Goal: Communication & Community: Answer question/provide support

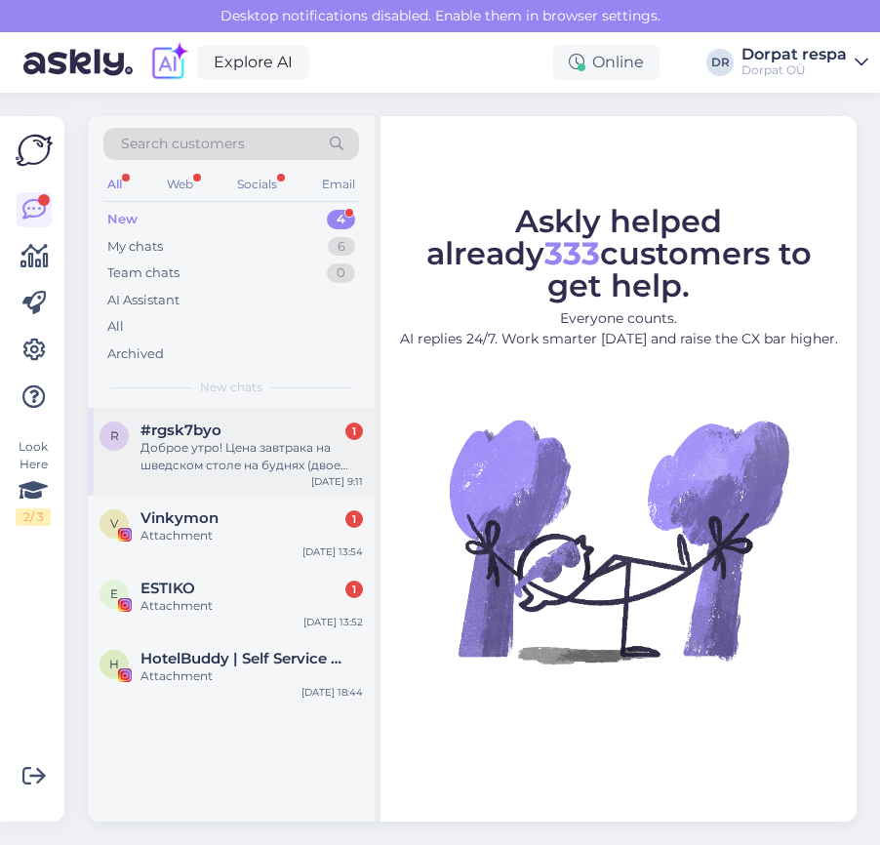
click at [251, 438] on div "#rgsk7byo 1" at bounding box center [251, 430] width 222 height 18
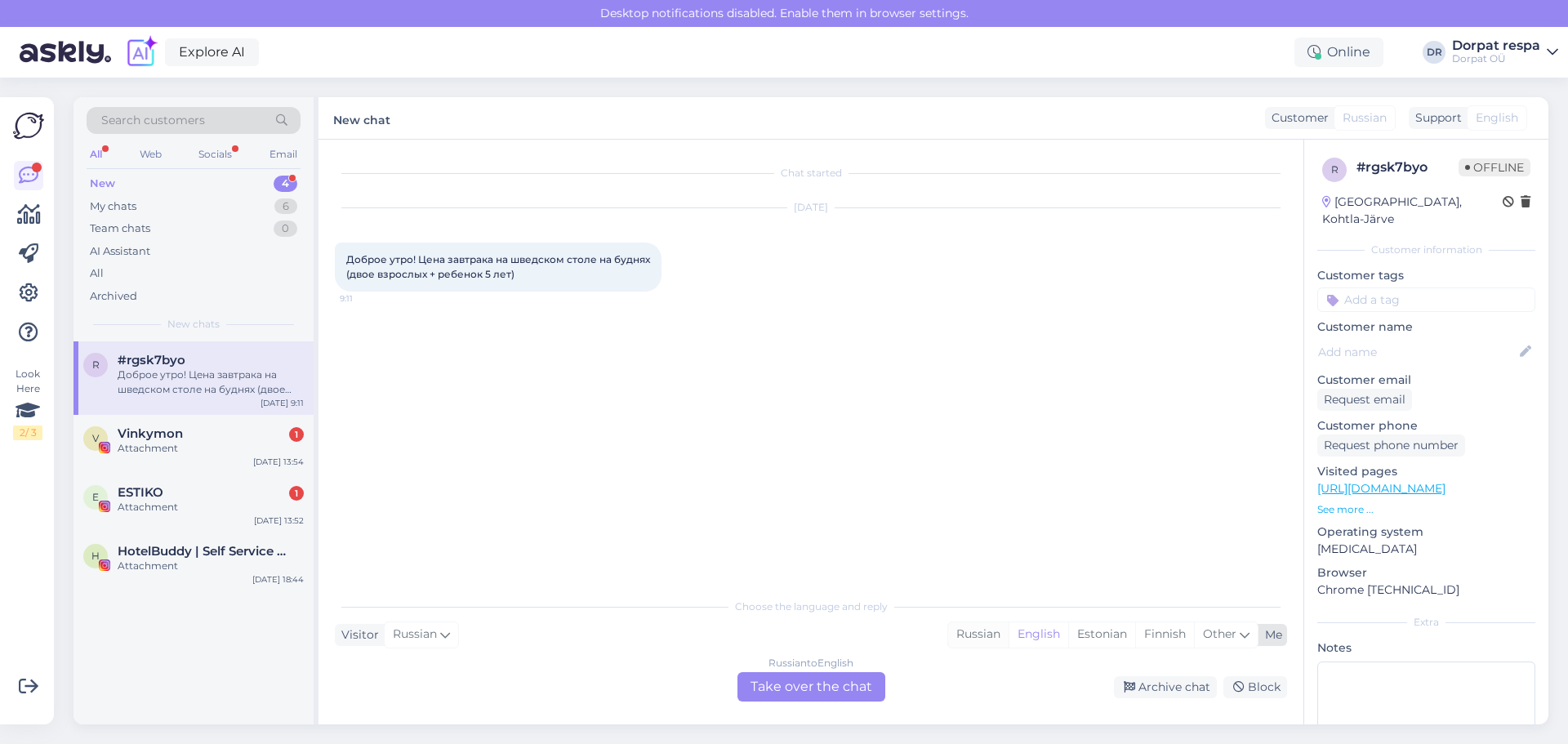
click at [736, 630] on div "Russian" at bounding box center [979, 634] width 60 height 24
click at [736, 690] on div "Russian to Russian Take over the chat" at bounding box center [811, 686] width 148 height 29
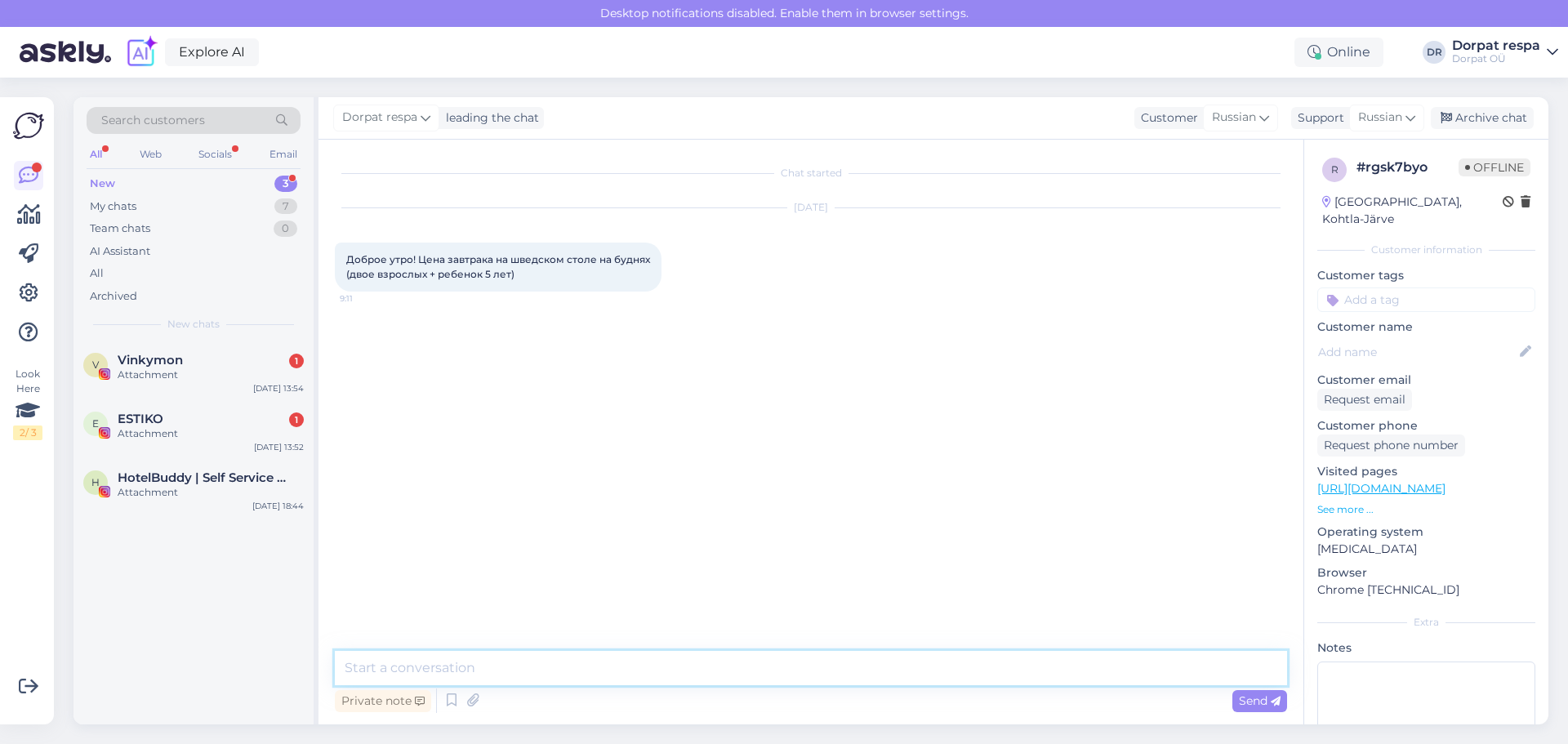
click at [736, 673] on textarea at bounding box center [810, 667] width 952 height 34
type textarea "P"
type textarea "з"
drag, startPoint x: 553, startPoint y: 668, endPoint x: 542, endPoint y: 670, distance: 11.2
click at [553, 668] on textarea "Здравсвуйте! Для взрослого 18 и для ребенка 10" at bounding box center [810, 667] width 952 height 34
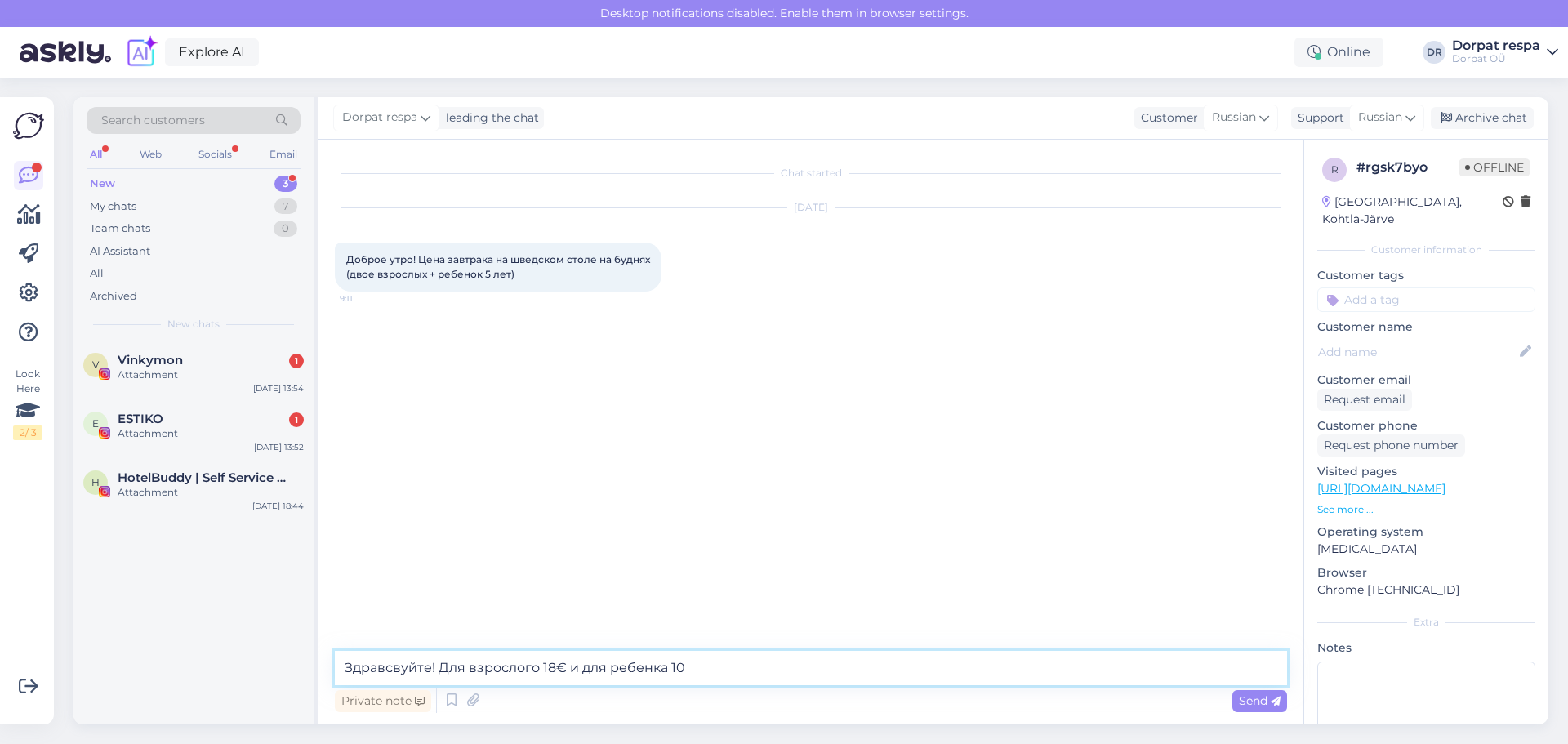
click at [690, 664] on textarea "Здравсвуйте! Для взрослого 18€ и для ребенка 10" at bounding box center [810, 667] width 952 height 34
type textarea "Здравсвуйте! Для взрослого 18€ и для ребенка 10€"
click at [736, 702] on span "Send" at bounding box center [1260, 700] width 42 height 15
